Goal: Information Seeking & Learning: Learn about a topic

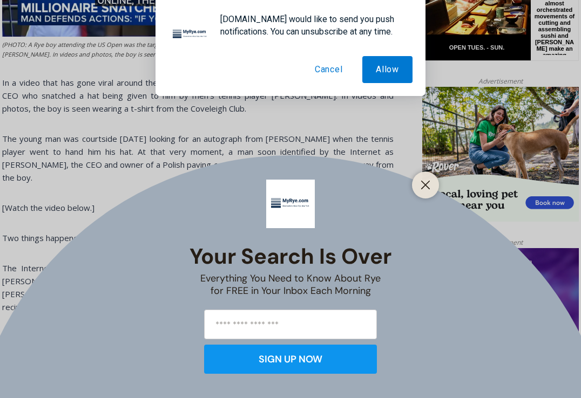
scroll to position [653, 0]
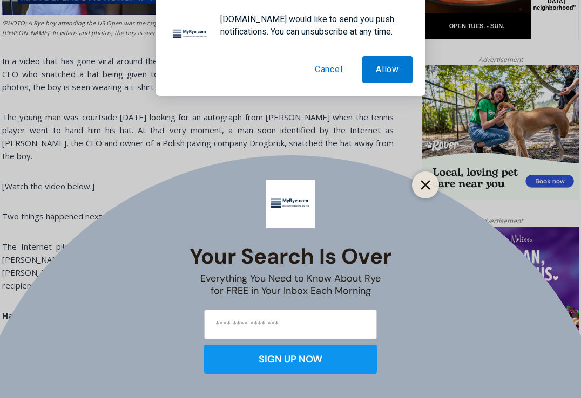
click at [426, 182] on icon "Close" at bounding box center [425, 185] width 10 height 10
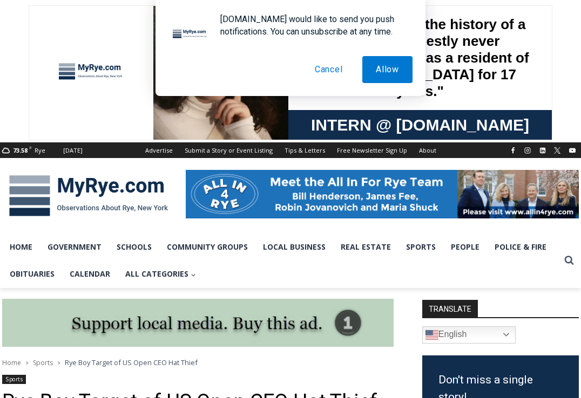
scroll to position [0, 0]
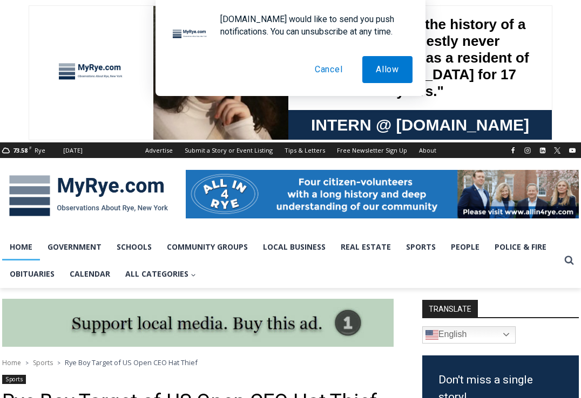
click at [25, 247] on link "Home" at bounding box center [21, 247] width 38 height 27
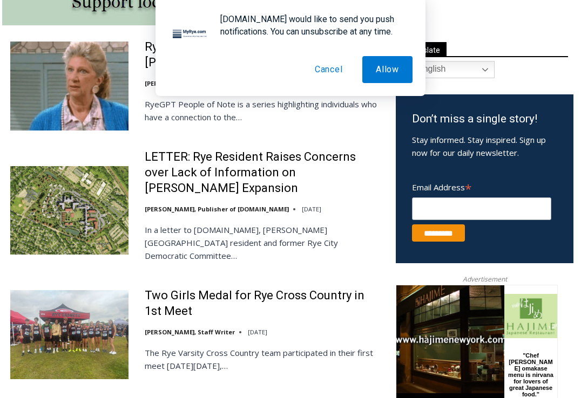
scroll to position [609, 0]
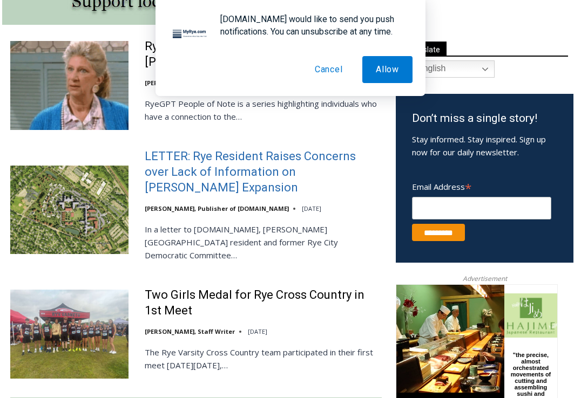
click at [187, 173] on link "LETTER: Rye Resident Raises Concerns over Lack of Information on Osborn Expansi…" at bounding box center [263, 172] width 237 height 46
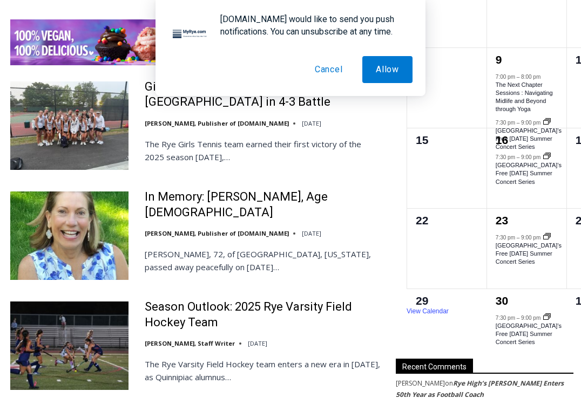
scroll to position [1683, 0]
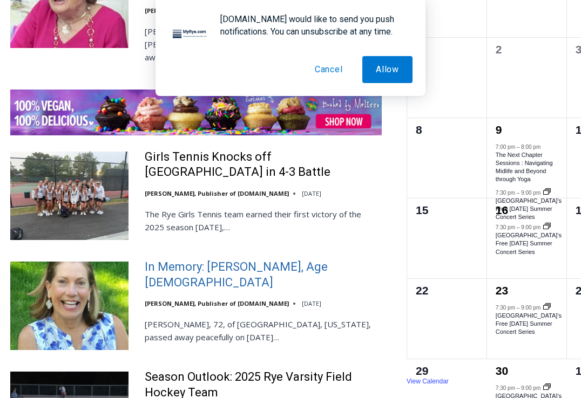
click at [180, 260] on link "In Memory: Maryanne Bardwil Lynch, Age 72" at bounding box center [263, 275] width 237 height 31
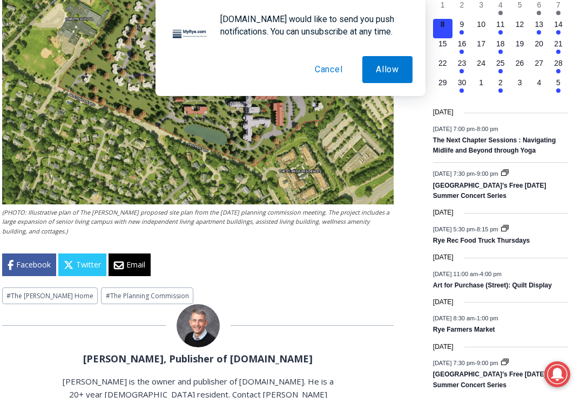
scroll to position [1290, 0]
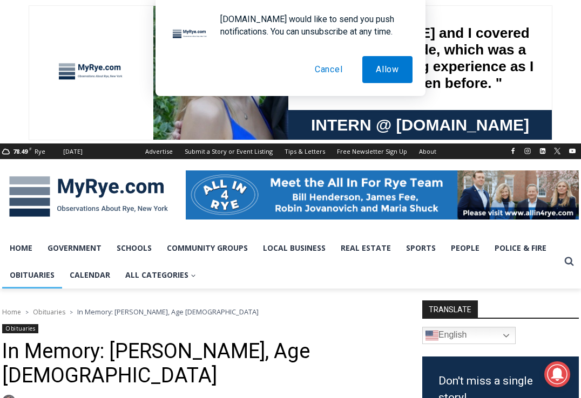
click at [23, 274] on link "Obituaries" at bounding box center [32, 275] width 60 height 27
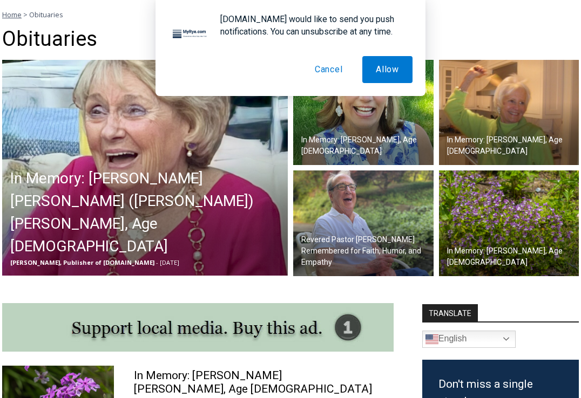
scroll to position [301, 0]
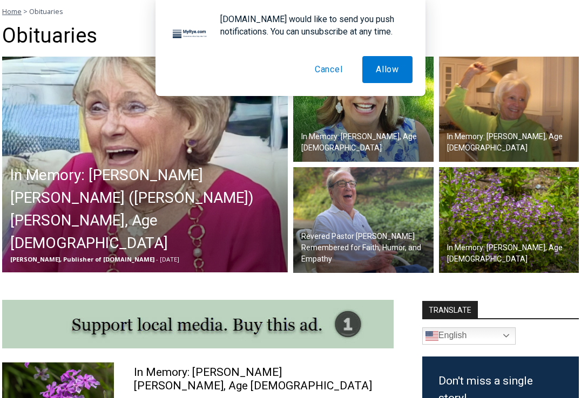
click at [187, 228] on h2 "In Memory: [PERSON_NAME] [PERSON_NAME] ([PERSON_NAME]) [PERSON_NAME], Age [DEMO…" at bounding box center [147, 209] width 275 height 91
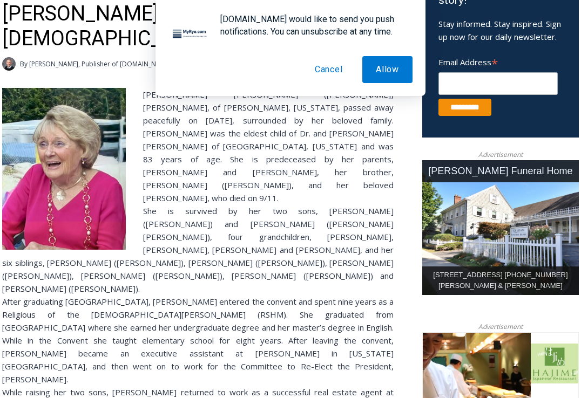
scroll to position [397, 0]
